Goal: Find specific page/section: Find specific page/section

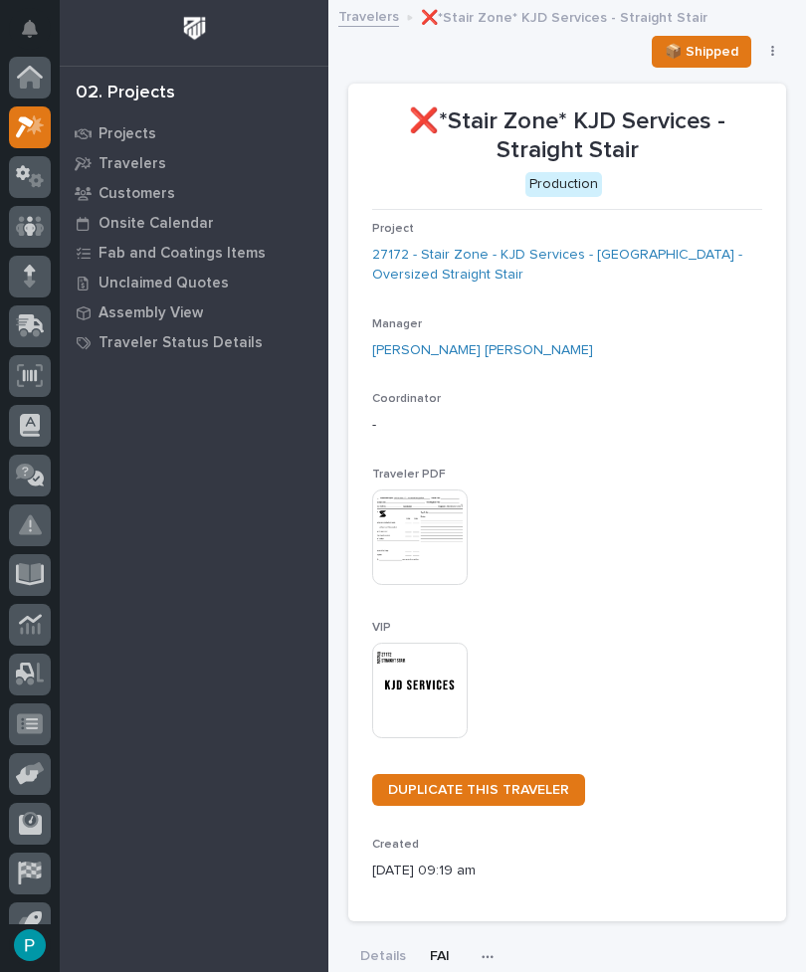
scroll to position [47, 0]
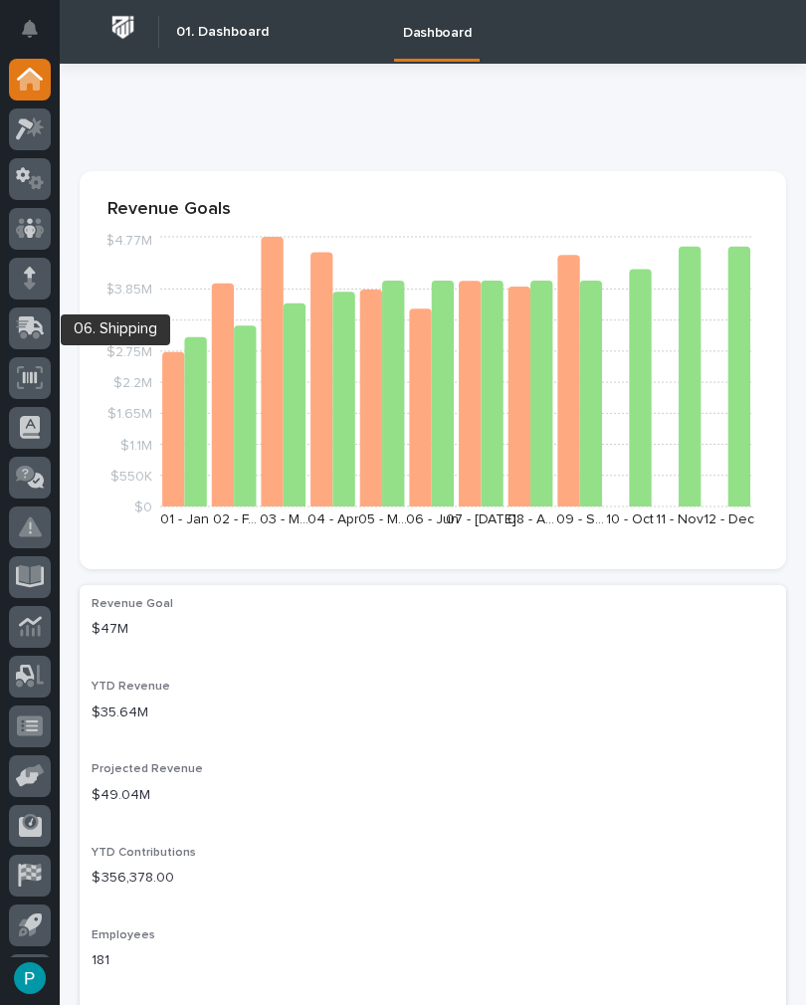
click at [27, 349] on div at bounding box center [30, 329] width 42 height 42
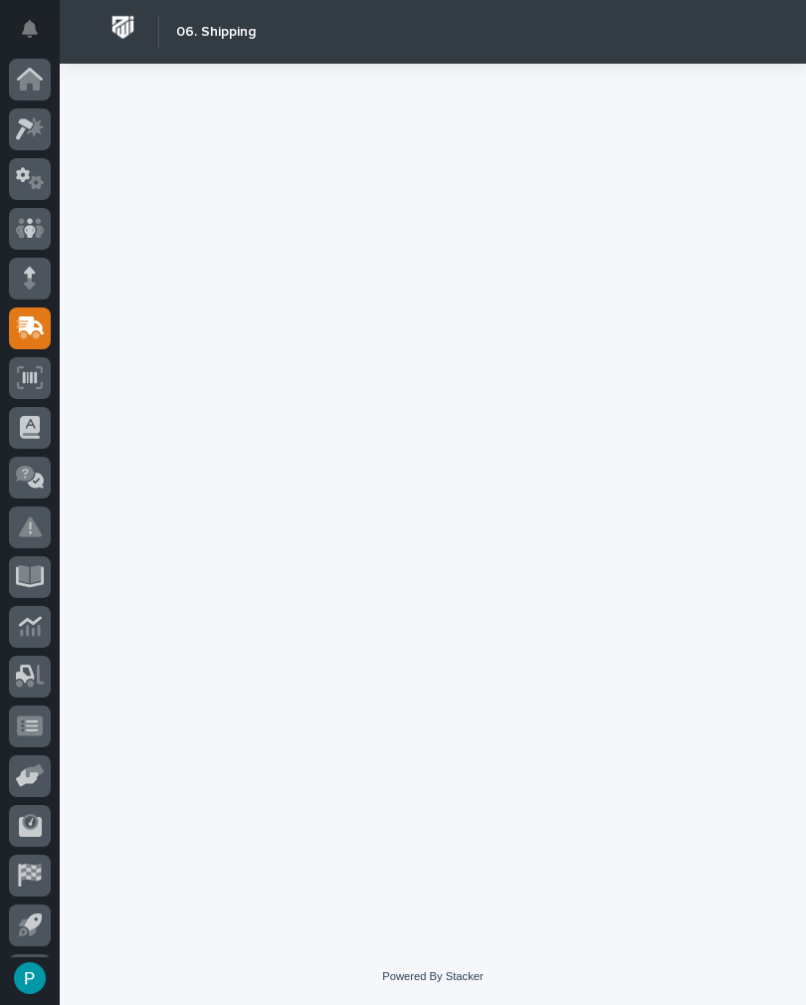
scroll to position [47, 0]
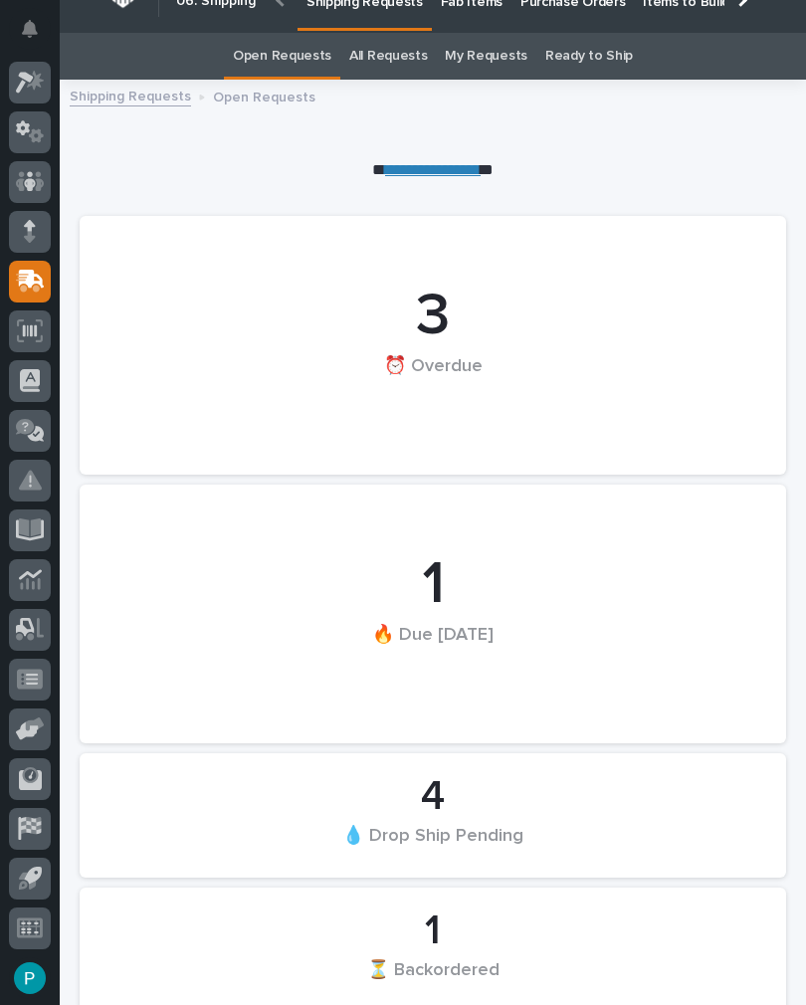
scroll to position [14, 0]
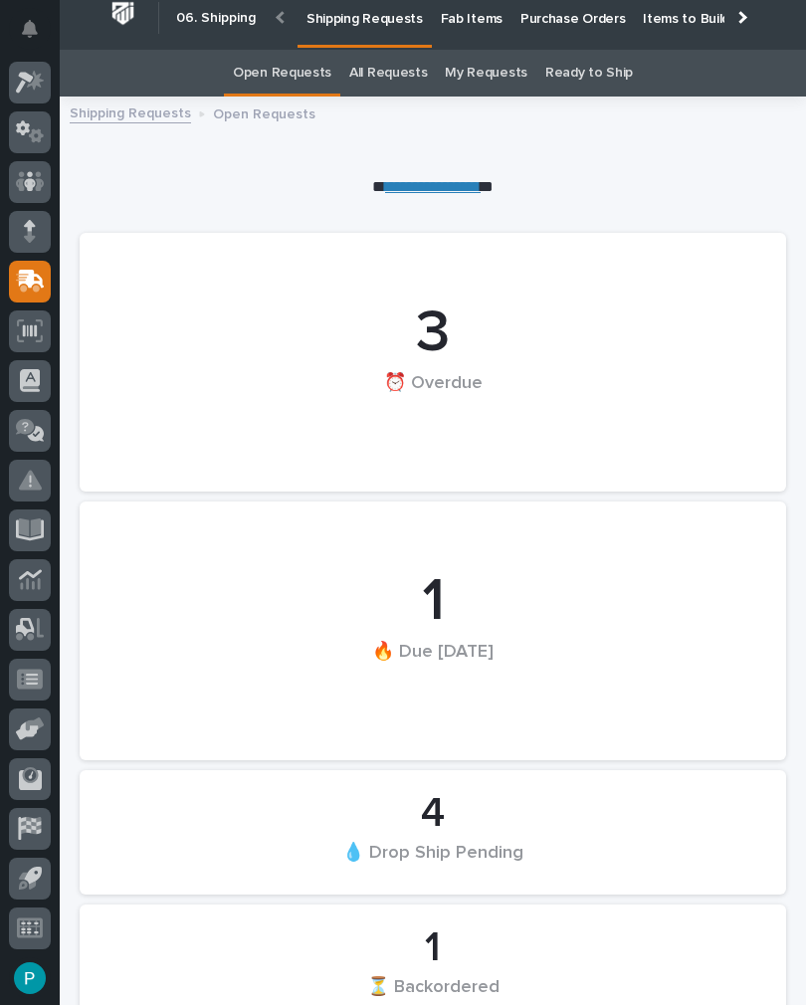
click at [474, 27] on link "Fab Items" at bounding box center [472, 17] width 80 height 62
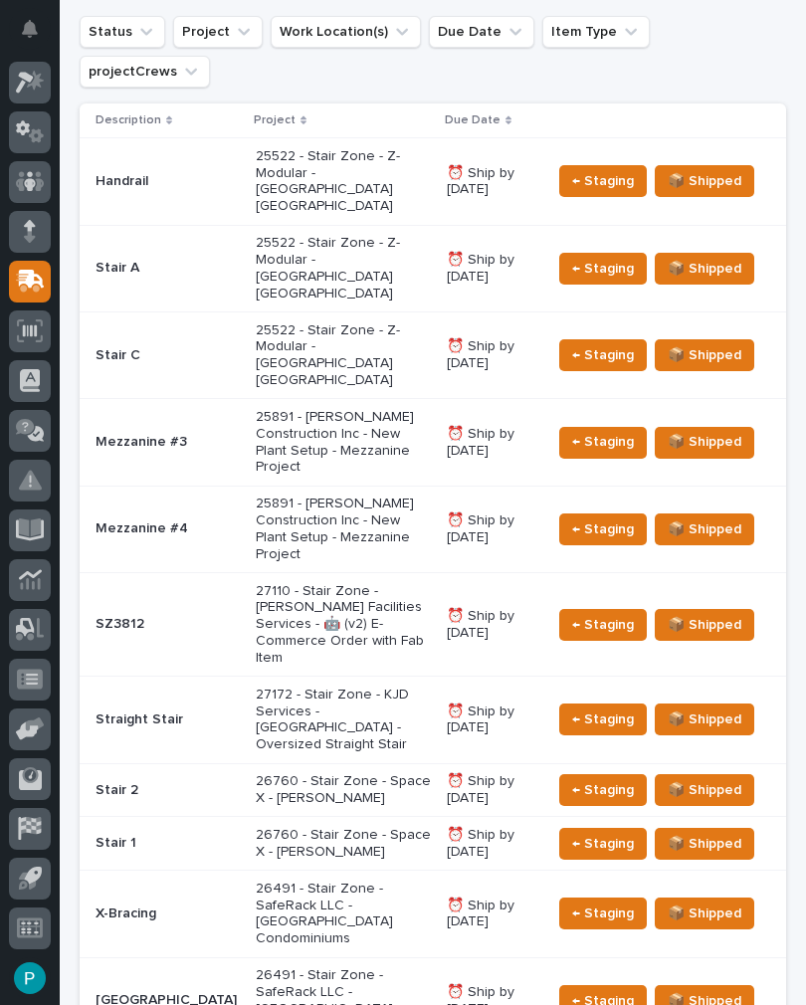
scroll to position [672, 0]
click at [381, 496] on p "25891 - [PERSON_NAME] Construction Inc - New Plant Setup - Mezzanine Project" at bounding box center [343, 529] width 175 height 67
